Goal: Task Accomplishment & Management: Complete application form

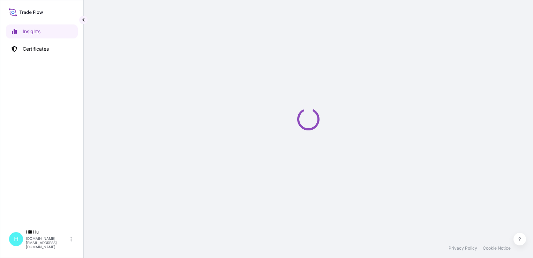
select select "2025"
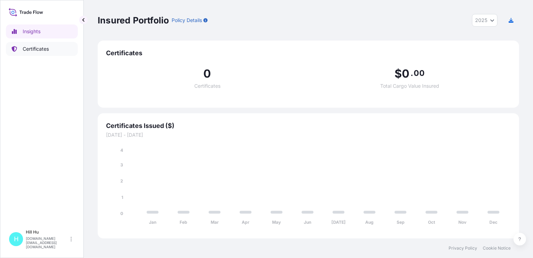
click at [35, 49] on p "Certificates" at bounding box center [36, 48] width 26 height 7
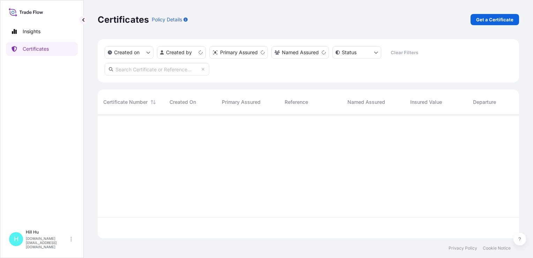
scroll to position [122, 416]
click at [493, 21] on p "Get a Certificate" at bounding box center [494, 19] width 37 height 7
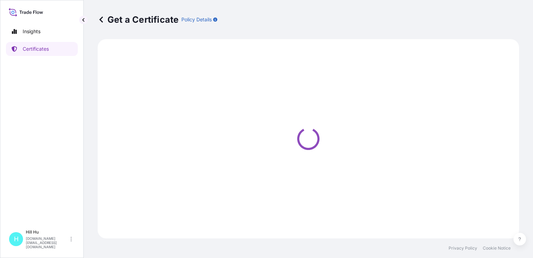
select select "Sea"
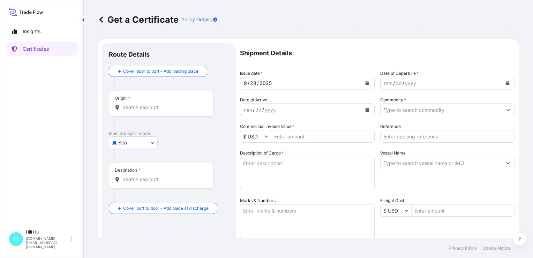
click at [128, 105] on input "Origin *" at bounding box center [164, 107] width 82 height 7
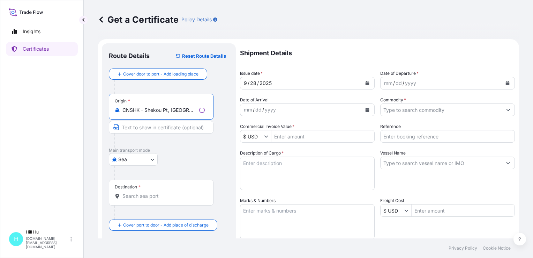
type input "CNSHK - Shekou Pt, [GEOGRAPHIC_DATA]"
click at [128, 200] on div "Destination *" at bounding box center [161, 192] width 105 height 26
click at [128, 199] on input "Destination *" at bounding box center [164, 195] width 82 height 7
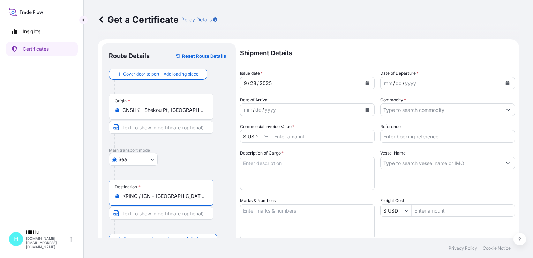
type input "KRINC / ICN - [GEOGRAPHIC_DATA], [GEOGRAPHIC_DATA], [GEOGRAPHIC_DATA]"
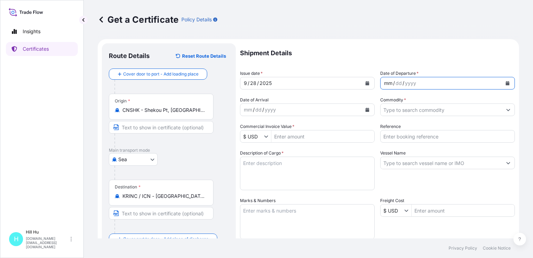
click at [440, 83] on div "mm / dd / yyyy" at bounding box center [441, 83] width 121 height 13
click at [506, 84] on icon "Calendar" at bounding box center [508, 83] width 4 height 4
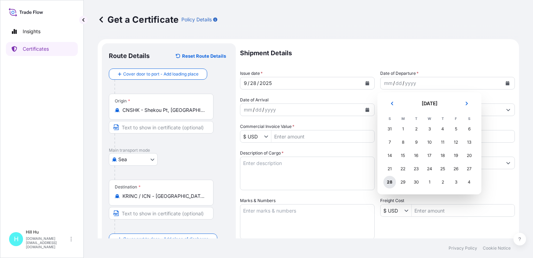
click at [391, 182] on div "28" at bounding box center [390, 182] width 13 height 13
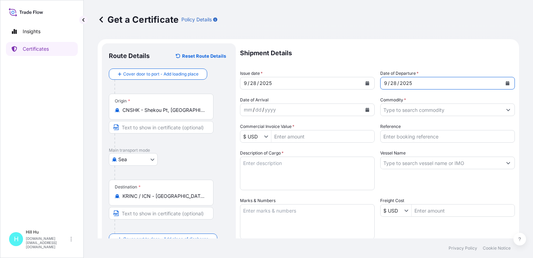
click at [399, 139] on input "Reference" at bounding box center [447, 136] width 135 height 13
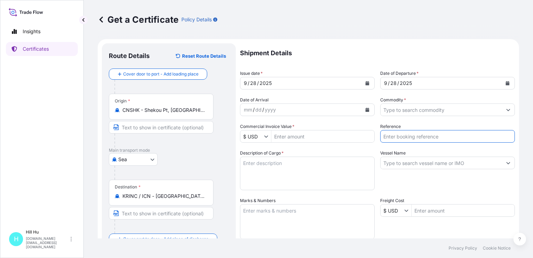
paste input "50132575285013270602"
drag, startPoint x: 418, startPoint y: 125, endPoint x: 411, endPoint y: 139, distance: 15.6
click at [411, 139] on input "50132575285013270602" at bounding box center [447, 136] width 135 height 13
click at [409, 136] on input "50132575285013270602" at bounding box center [447, 136] width 135 height 13
type input "5013257528/5013270602"
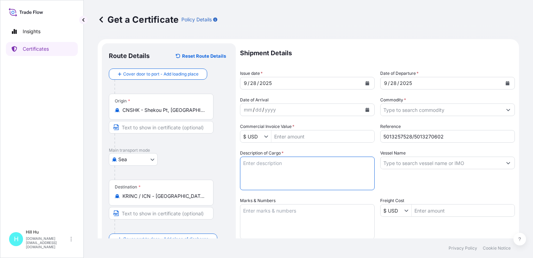
click at [272, 164] on textarea "Description of Cargo *" at bounding box center [307, 173] width 135 height 34
paste textarea "POLYWHITE 8575 ES CN WHI, BG25HT"
click at [338, 164] on textarea "POLYWHITE 8575 ES CN WHI, BG25HT" at bounding box center [307, 173] width 135 height 34
paste textarea "POLYWHITE 8007 ES CN WHI, BG25HT"
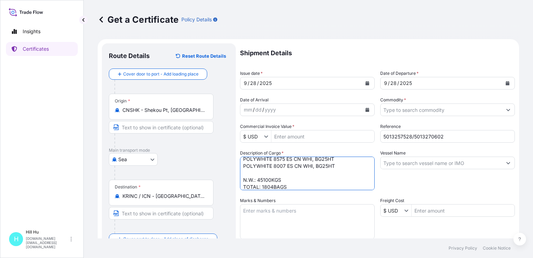
type textarea "POLYWHITE 8575 ES CN WHI, BG25HT POLYWHITE 8007 ES CN WHI, BG25HT N.W.: 45100KG…"
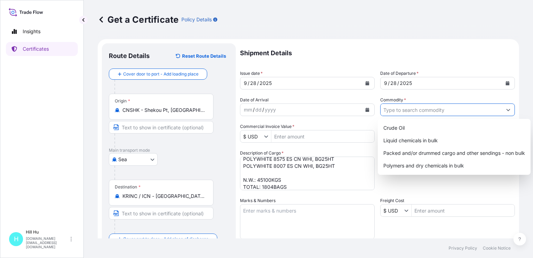
click at [407, 109] on input "Commodity *" at bounding box center [441, 109] width 121 height 13
click at [406, 153] on div "Packed and/or drummed cargo and other sendings - non bulk" at bounding box center [454, 153] width 147 height 13
type input "Packed and/or drummed cargo and other sendings - non bulk"
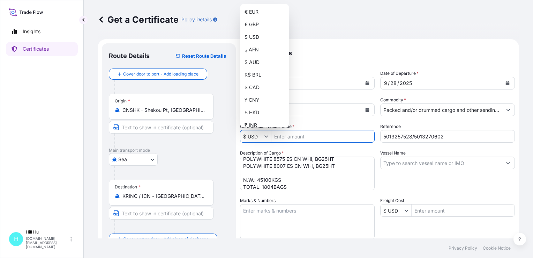
click at [266, 136] on icon "Show suggestions" at bounding box center [266, 136] width 4 height 4
click at [251, 98] on div "¥ CNY" at bounding box center [265, 100] width 46 height 13
type input "¥ CNY"
click at [255, 97] on div "¥ CNY" at bounding box center [265, 100] width 46 height 13
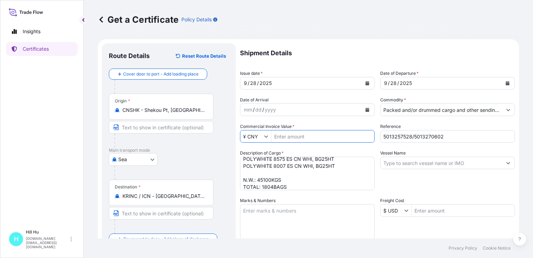
click at [288, 137] on input "Commercial Invoice Value *" at bounding box center [323, 136] width 103 height 13
paste input "533,181.25"
type input "533,181.25"
click at [405, 163] on input "Vessel Name" at bounding box center [441, 162] width 121 height 13
paste input "KMTC [GEOGRAPHIC_DATA]"
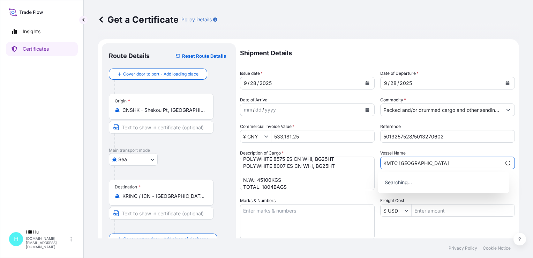
type input "KMTC [GEOGRAPHIC_DATA]"
click at [478, 145] on div "Shipment Details Issue date * [DATE] Date of Departure * [DATE] Date of Arrival…" at bounding box center [377, 209] width 275 height 333
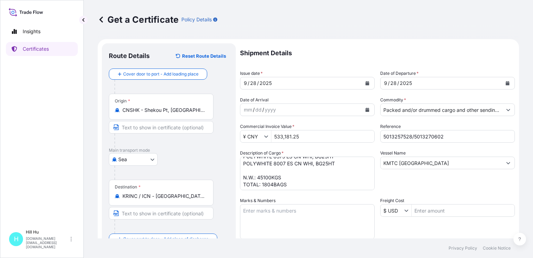
scroll to position [7, 0]
click at [274, 218] on textarea "Marks & Numbers" at bounding box center [307, 221] width 135 height 35
paste textarea "LYONDELLBASELL"
type textarea "LYONDELLBASELL"
click at [488, 187] on div "Vessel Name KMTC [GEOGRAPHIC_DATA]" at bounding box center [447, 169] width 135 height 40
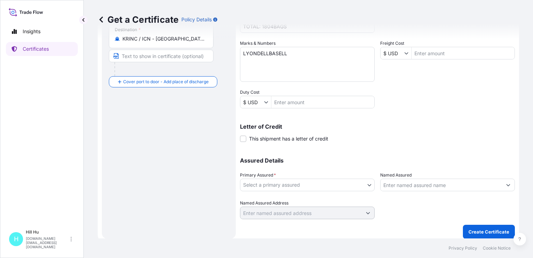
scroll to position [161, 0]
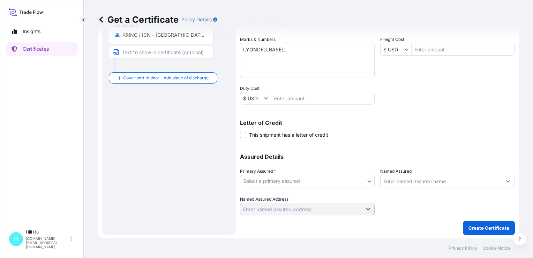
click at [295, 179] on body "Insights Certificates [GEOGRAPHIC_DATA][DOMAIN_NAME][EMAIL_ADDRESS][DOMAIN_NAME…" at bounding box center [266, 129] width 533 height 258
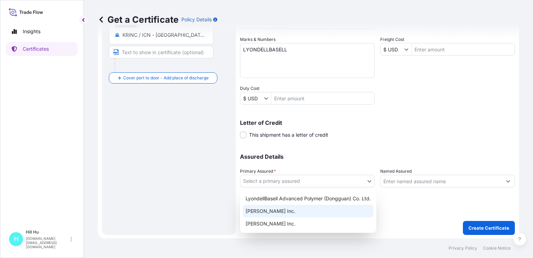
click at [275, 212] on div "[PERSON_NAME] Inc." at bounding box center [308, 211] width 131 height 13
select select "32057"
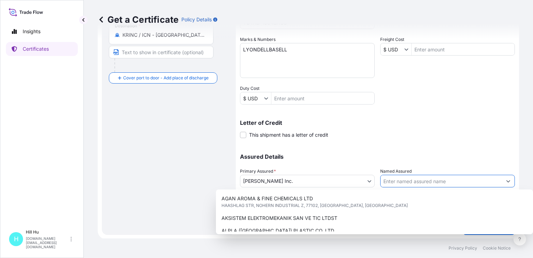
click at [424, 178] on input "Named Assured" at bounding box center [441, 181] width 121 height 13
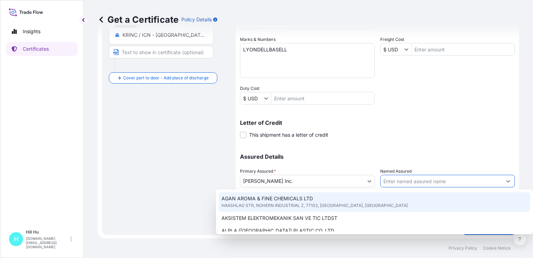
click at [409, 181] on input "Named Assured" at bounding box center [441, 181] width 121 height 13
paste input "LYONDELLBASELL ADVANCED POLYMER (DONGGUAN) CO. LTD."
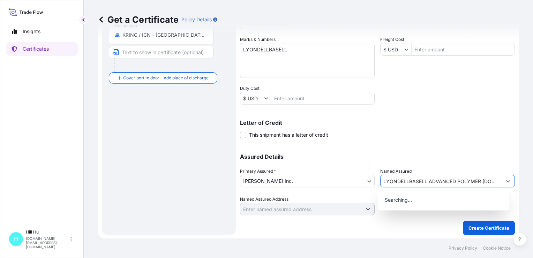
scroll to position [0, 38]
type input "LYONDELLBASELL ADVANCED POLYMER (DONGGUAN) CO. LTD."
click at [450, 146] on div "Assured Details Primary Assured * [PERSON_NAME] Inc. LyondellBasell Advanced Po…" at bounding box center [377, 180] width 275 height 70
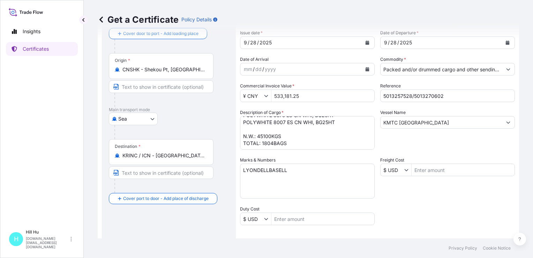
scroll to position [56, 0]
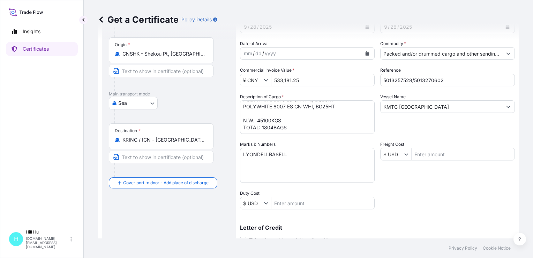
click at [261, 125] on textarea "POLYWHITE 8575 ES CN WHI, BG25HT POLYWHITE 8007 ES CN WHI, BG25HT N.W.: 45100KG…" at bounding box center [307, 117] width 135 height 34
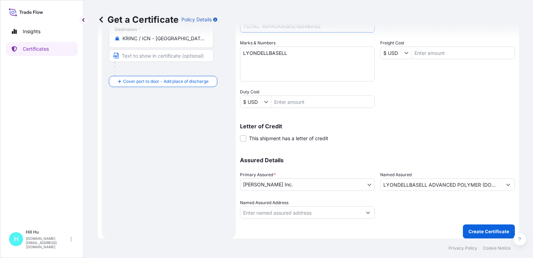
scroll to position [161, 0]
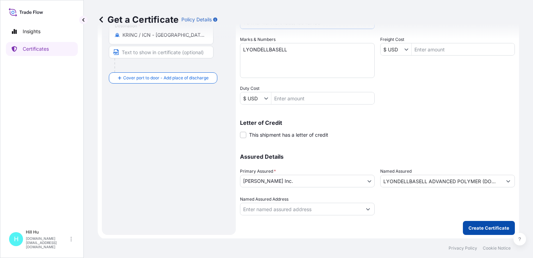
type textarea "POLYWHITE 8575 ES CN WHI, BG25HT POLYWHITE 8007 ES CN WHI, BG25HT N.W.: 45100KG…"
click at [469, 227] on p "Create Certificate" at bounding box center [489, 227] width 41 height 7
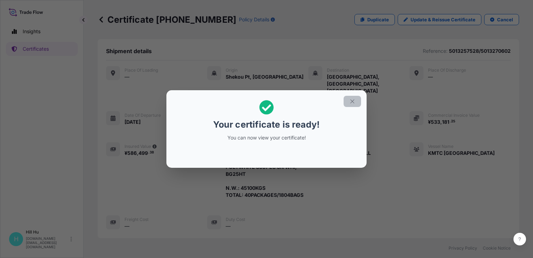
click at [355, 101] on icon "button" at bounding box center [352, 101] width 6 height 6
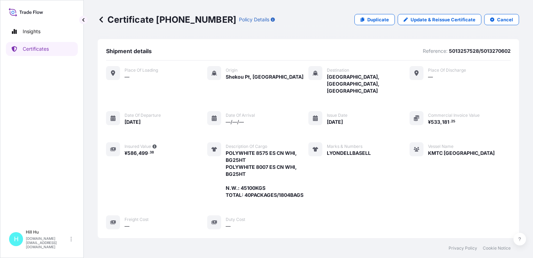
click at [384, 208] on div "Place of Loading — Origin [GEOGRAPHIC_DATA] Pt, [GEOGRAPHIC_DATA] Destination […" at bounding box center [308, 147] width 405 height 163
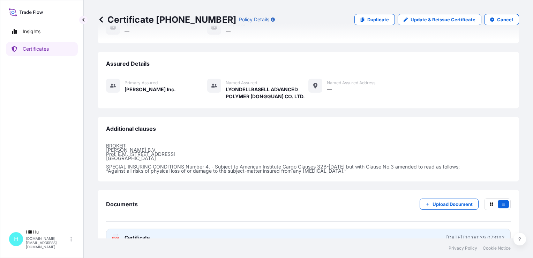
scroll to position [195, 0]
click at [140, 234] on span "Certificate" at bounding box center [137, 237] width 25 height 7
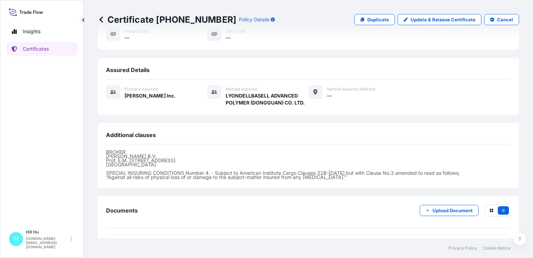
scroll to position [195, 0]
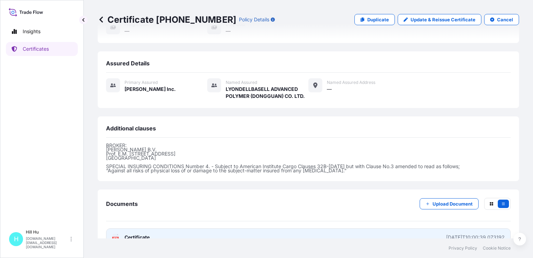
click at [145, 234] on span "Certificate" at bounding box center [137, 237] width 25 height 7
